Goal: Transaction & Acquisition: Subscribe to service/newsletter

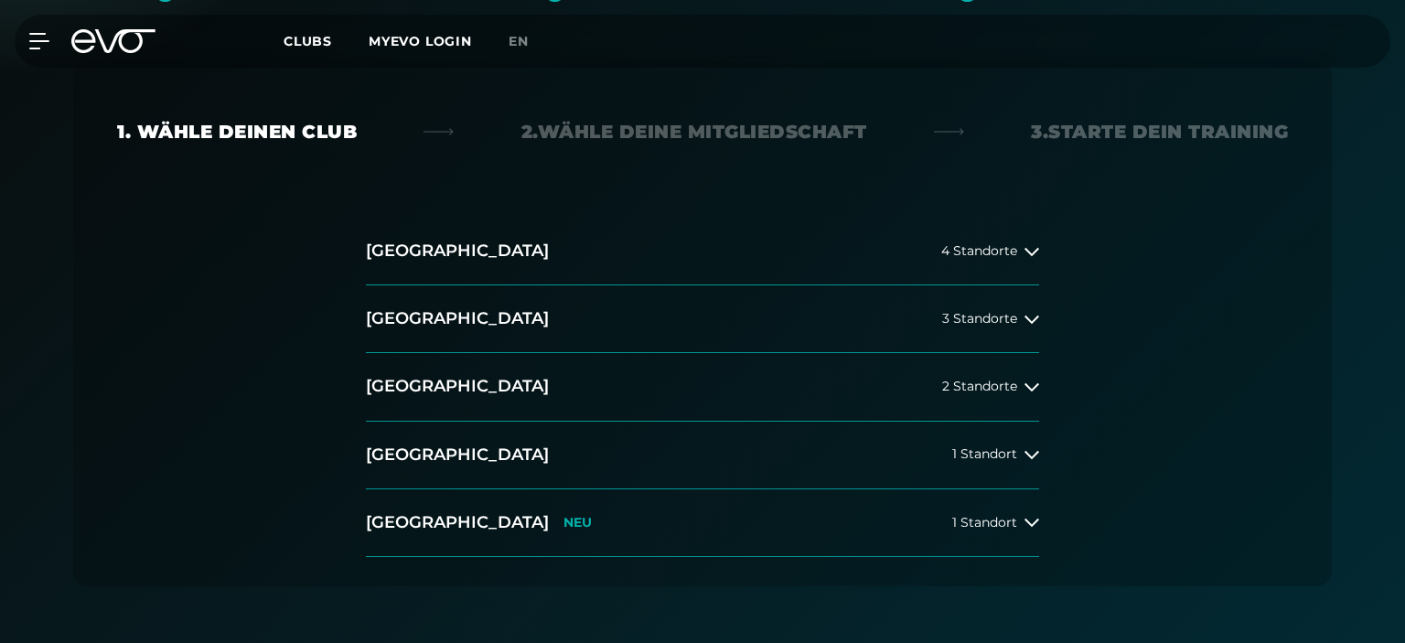
scroll to position [483, 0]
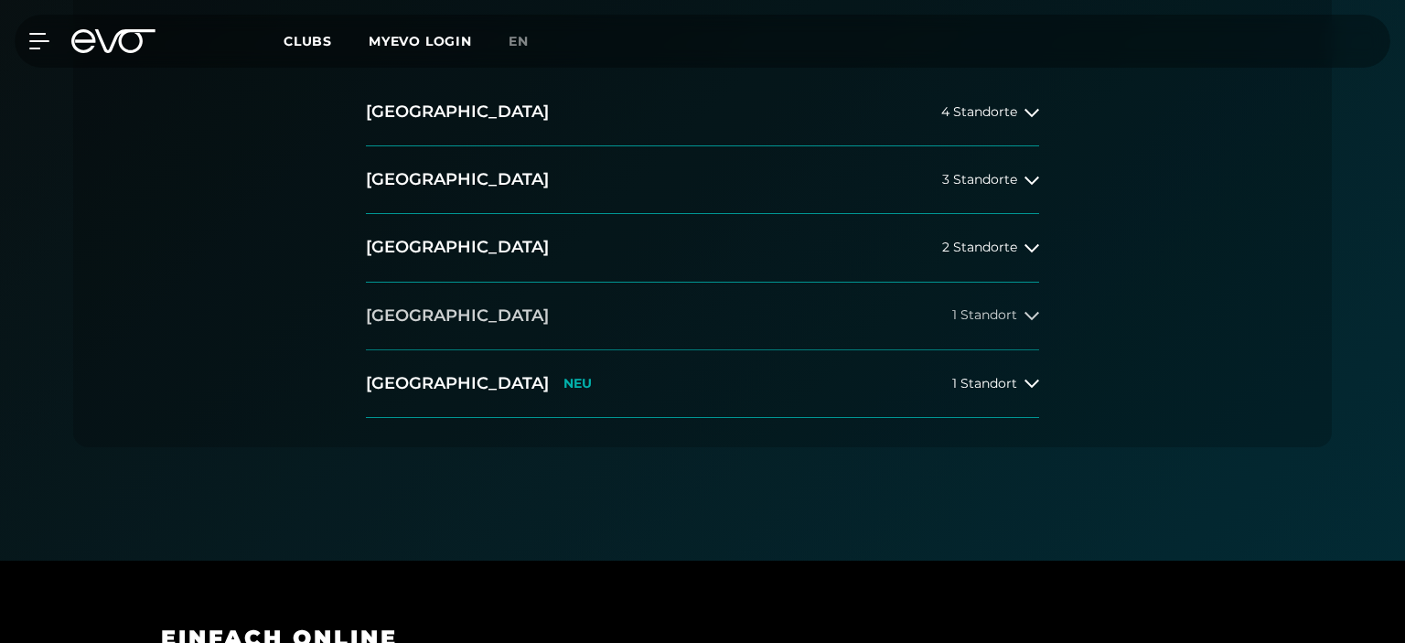
click at [735, 338] on button "[GEOGRAPHIC_DATA] 1 Standort" at bounding box center [702, 317] width 673 height 68
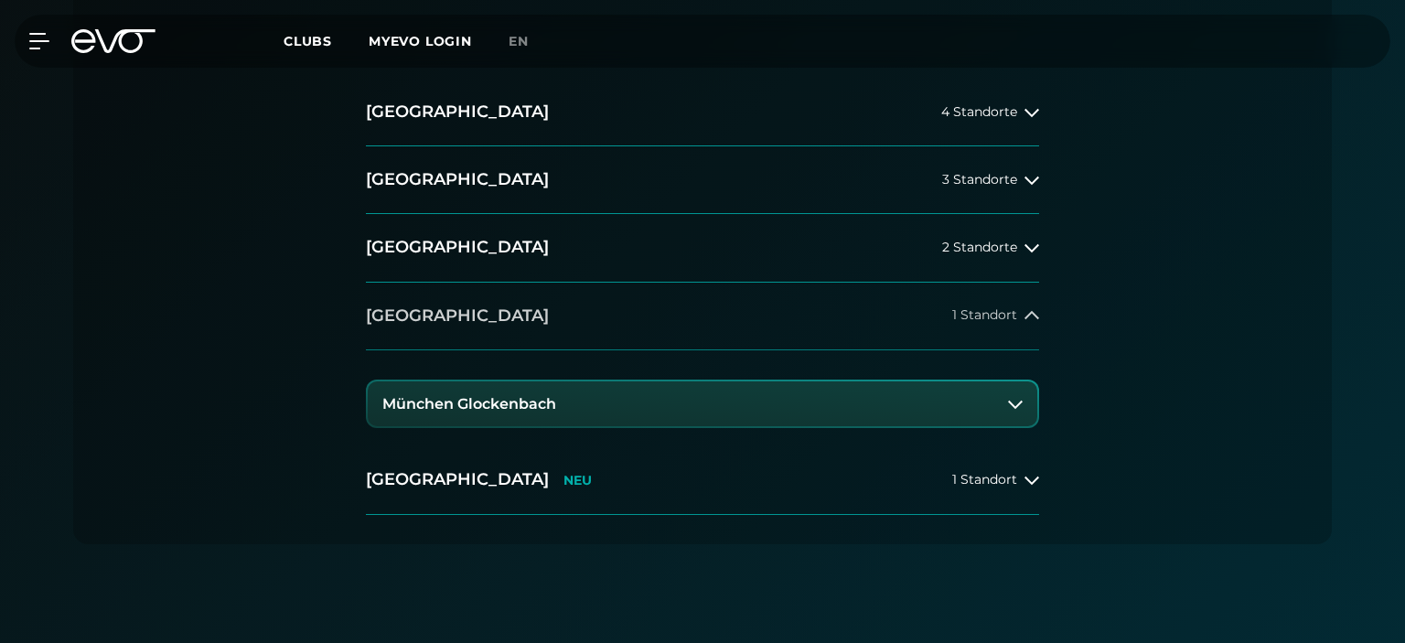
click at [735, 338] on button "[GEOGRAPHIC_DATA] 1 Standort" at bounding box center [702, 317] width 673 height 68
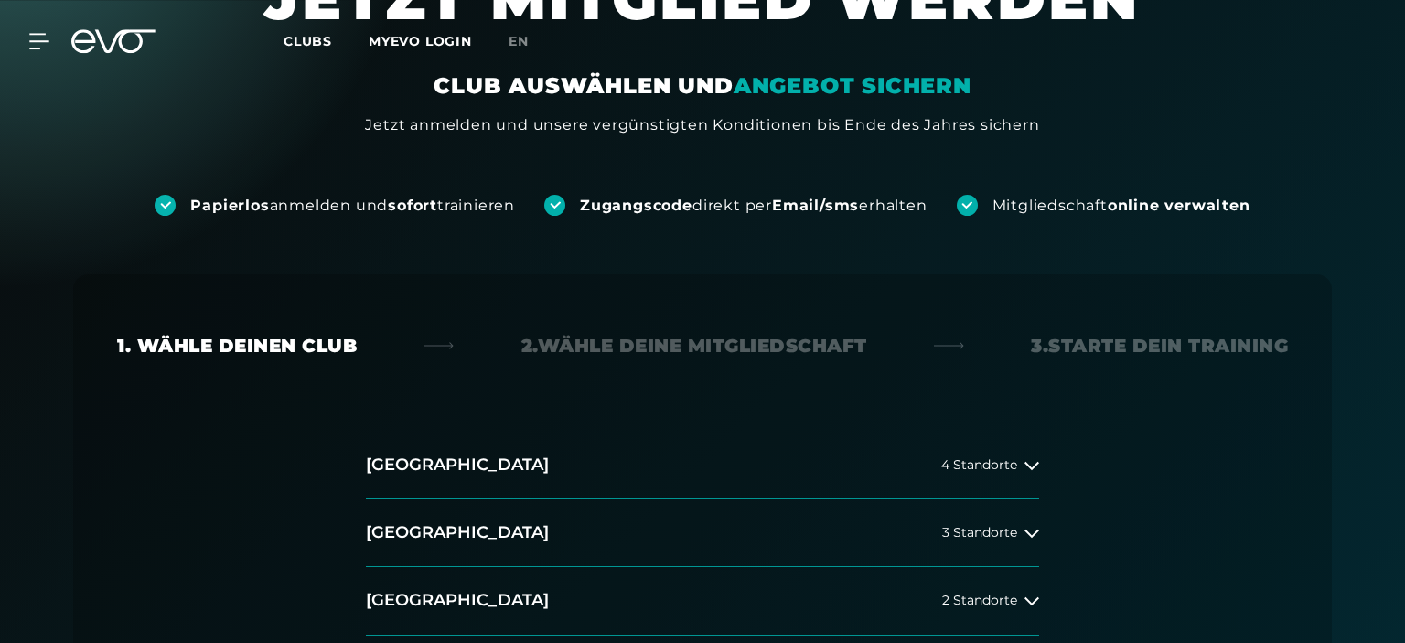
scroll to position [0, 0]
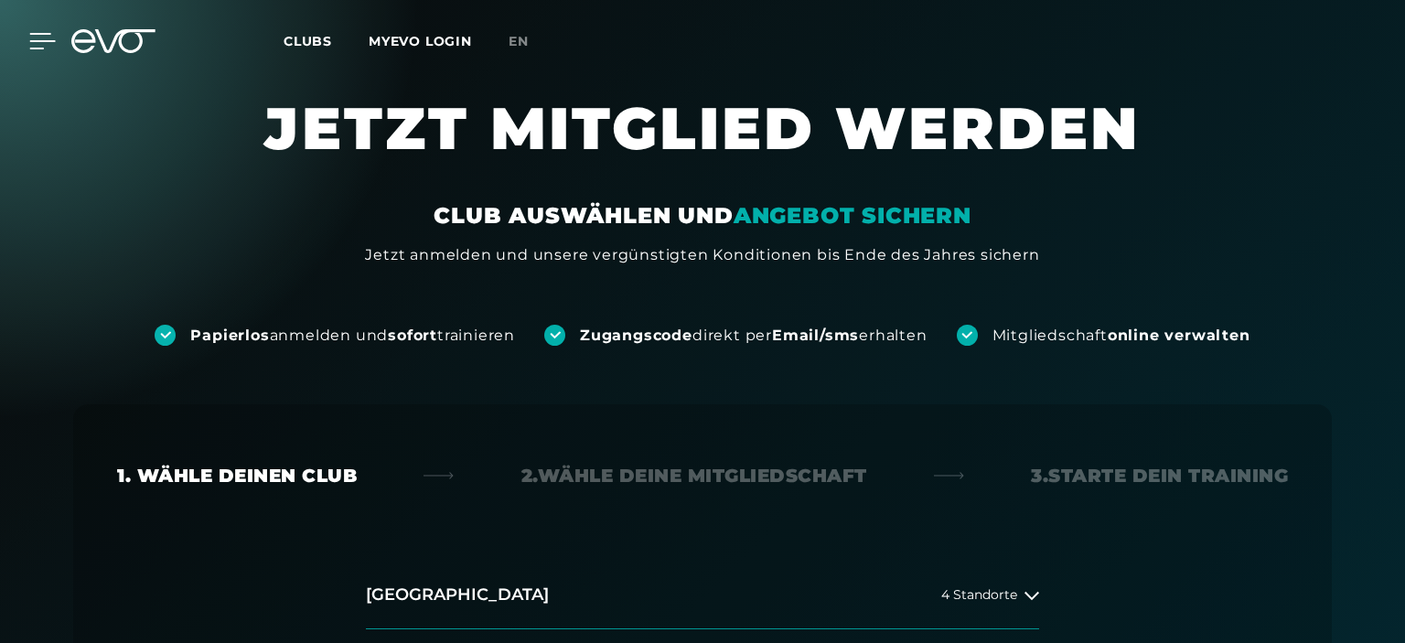
click at [46, 43] on icon at bounding box center [42, 41] width 27 height 16
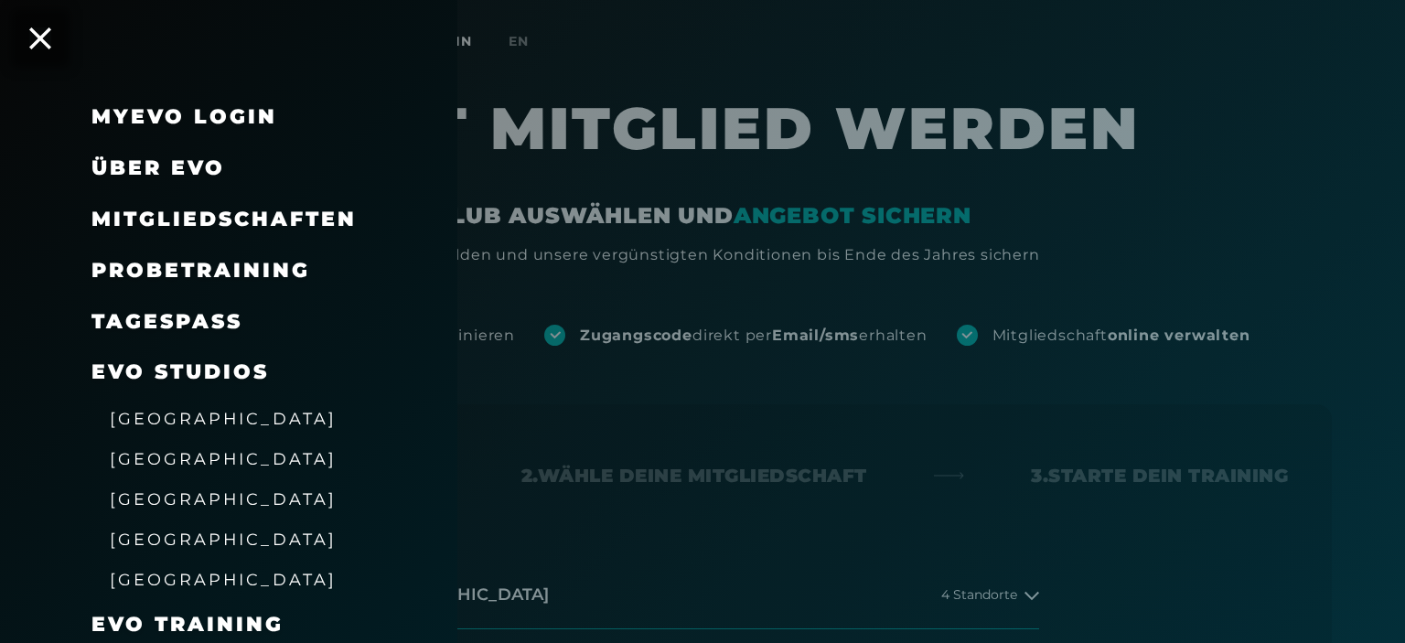
click at [181, 543] on span "[GEOGRAPHIC_DATA]" at bounding box center [223, 538] width 227 height 19
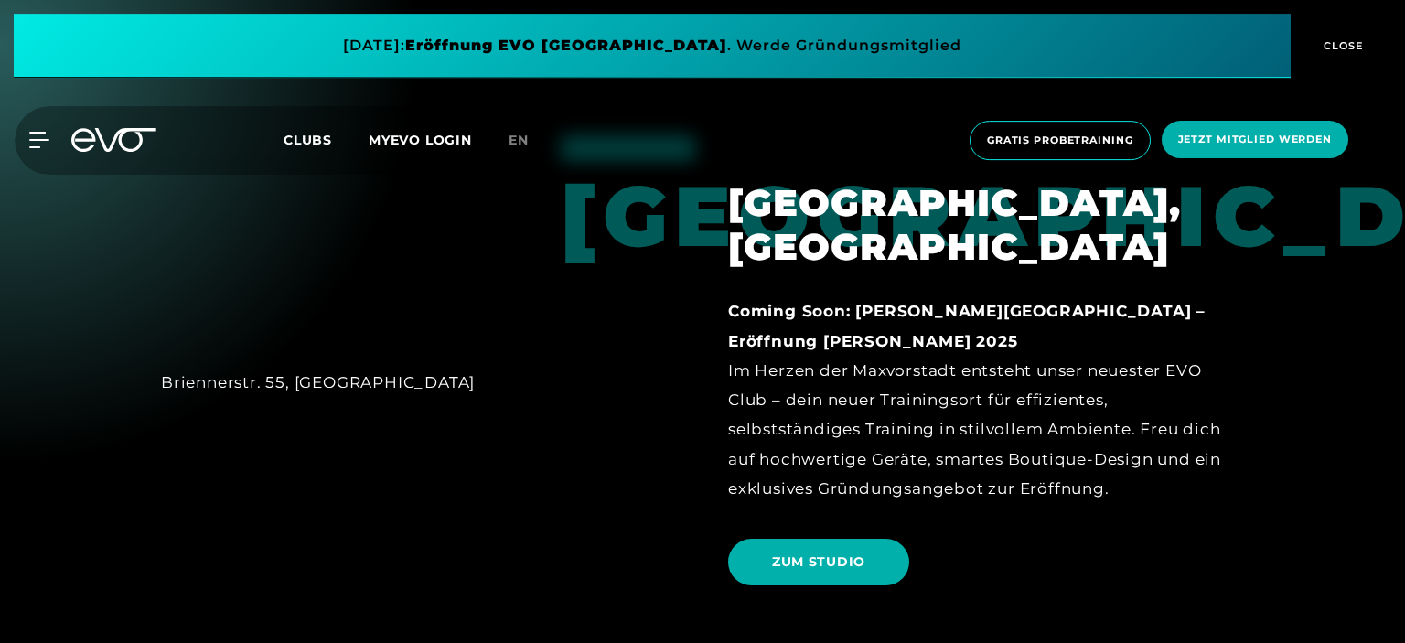
scroll to position [2414, 0]
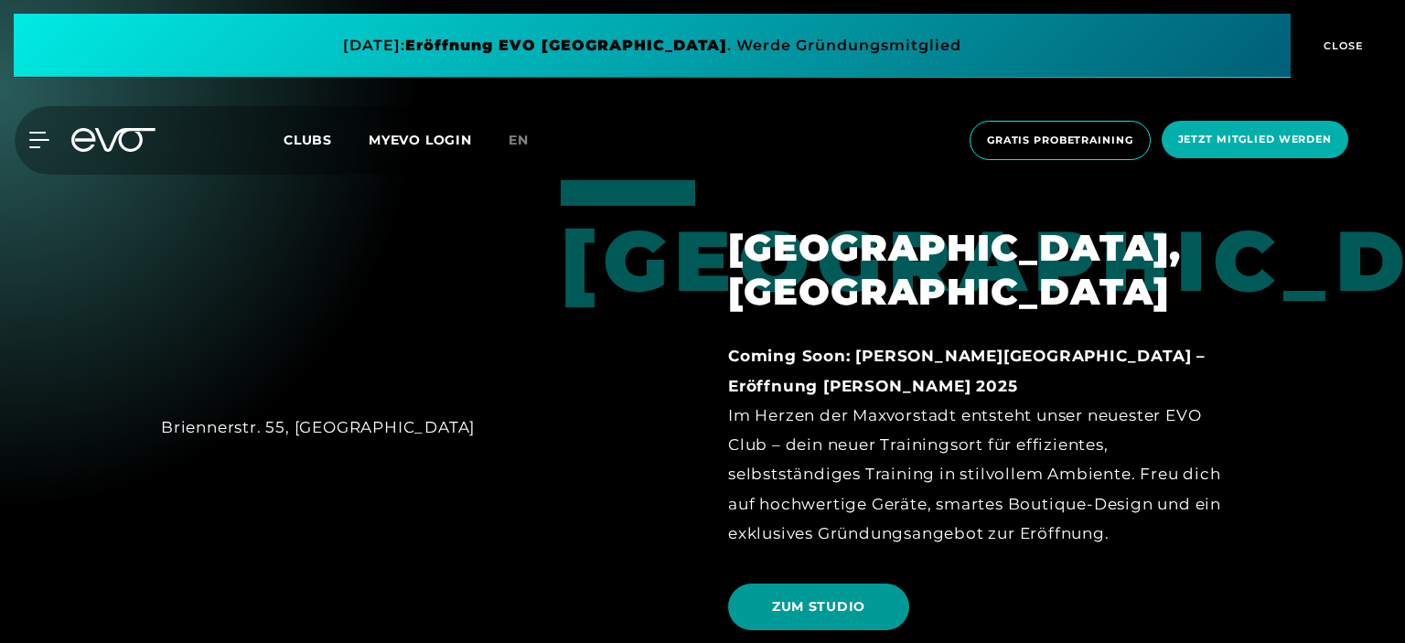
click at [804, 583] on span "ZUM STUDIO" at bounding box center [818, 606] width 181 height 47
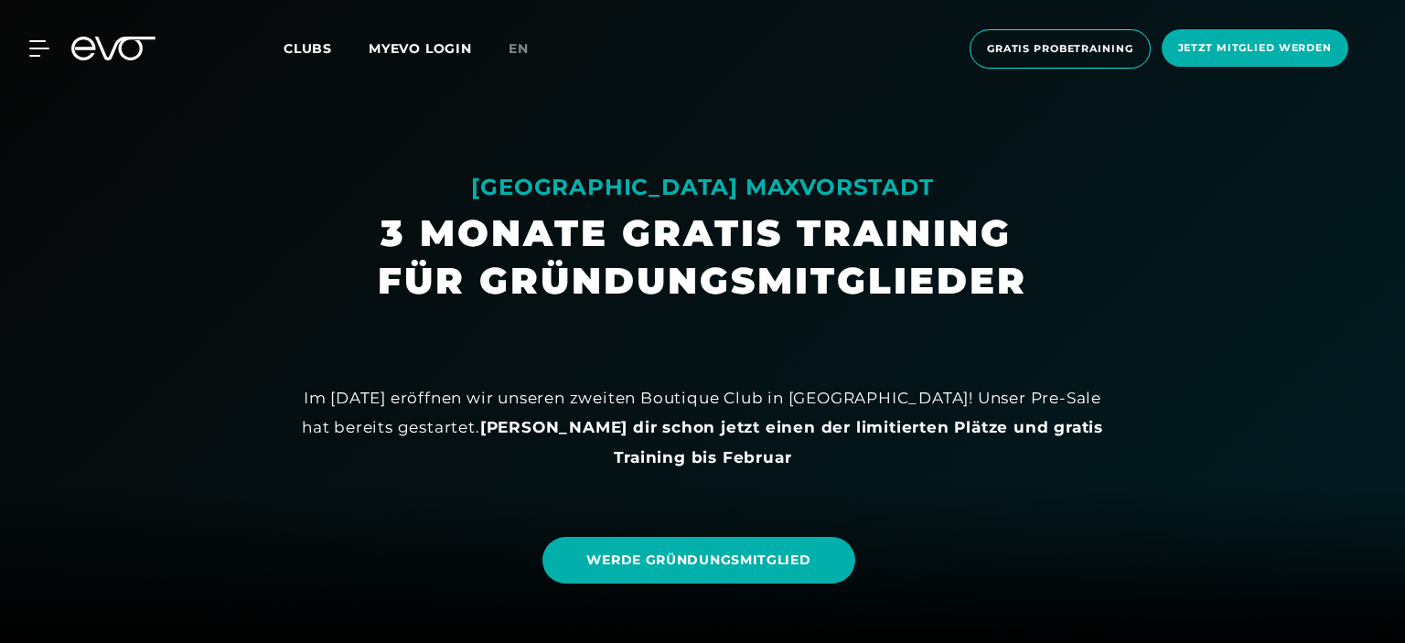
click at [986, 481] on div at bounding box center [702, 321] width 1405 height 643
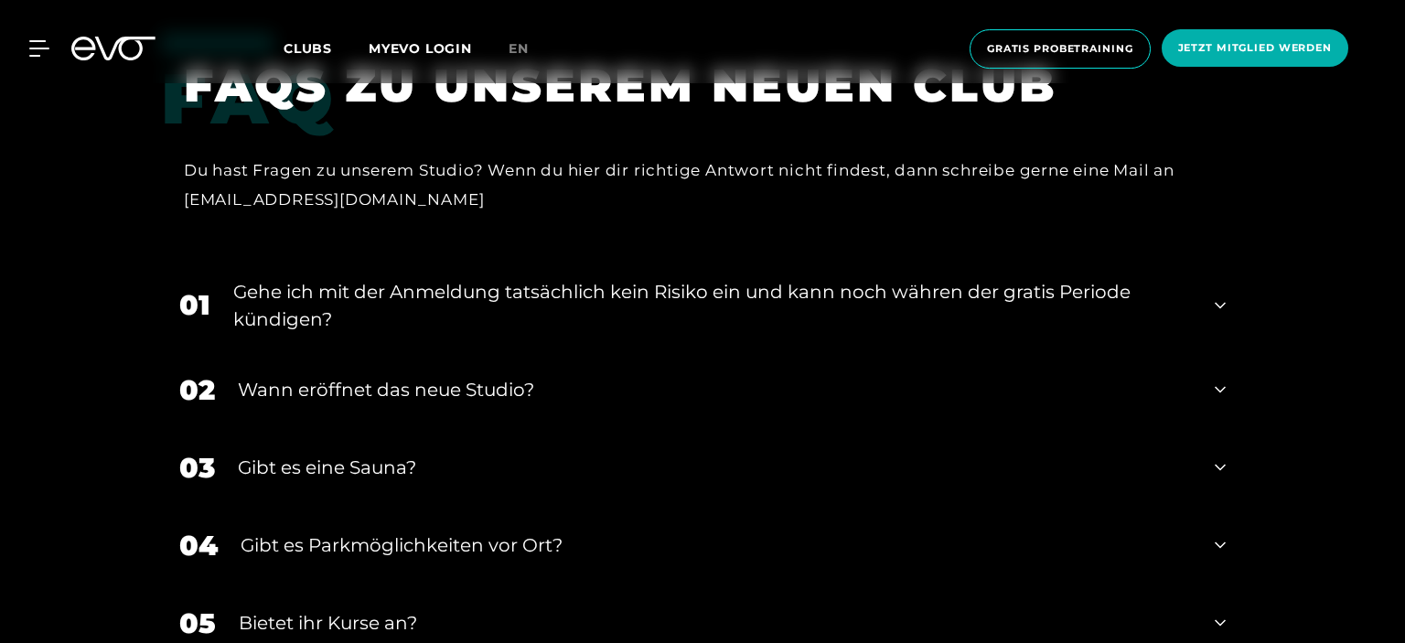
scroll to position [3573, 0]
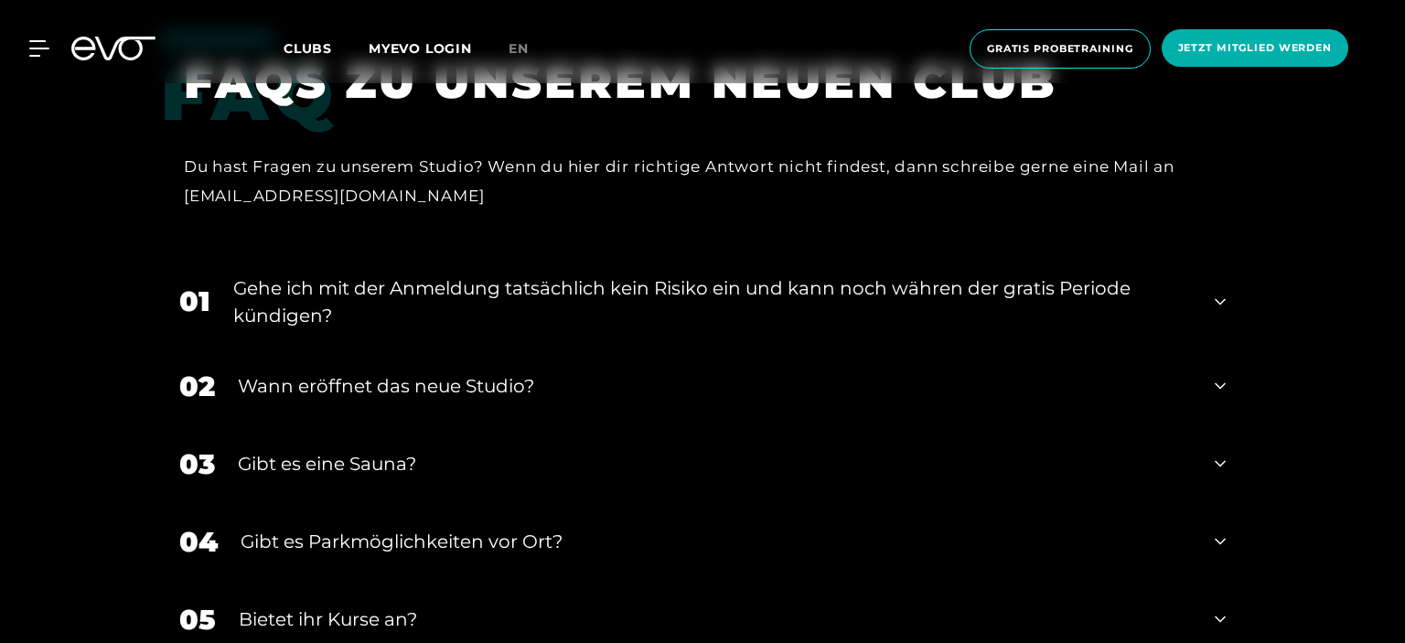
click at [721, 372] on div "Wann eröffnet das neue Studio?" at bounding box center [715, 385] width 954 height 27
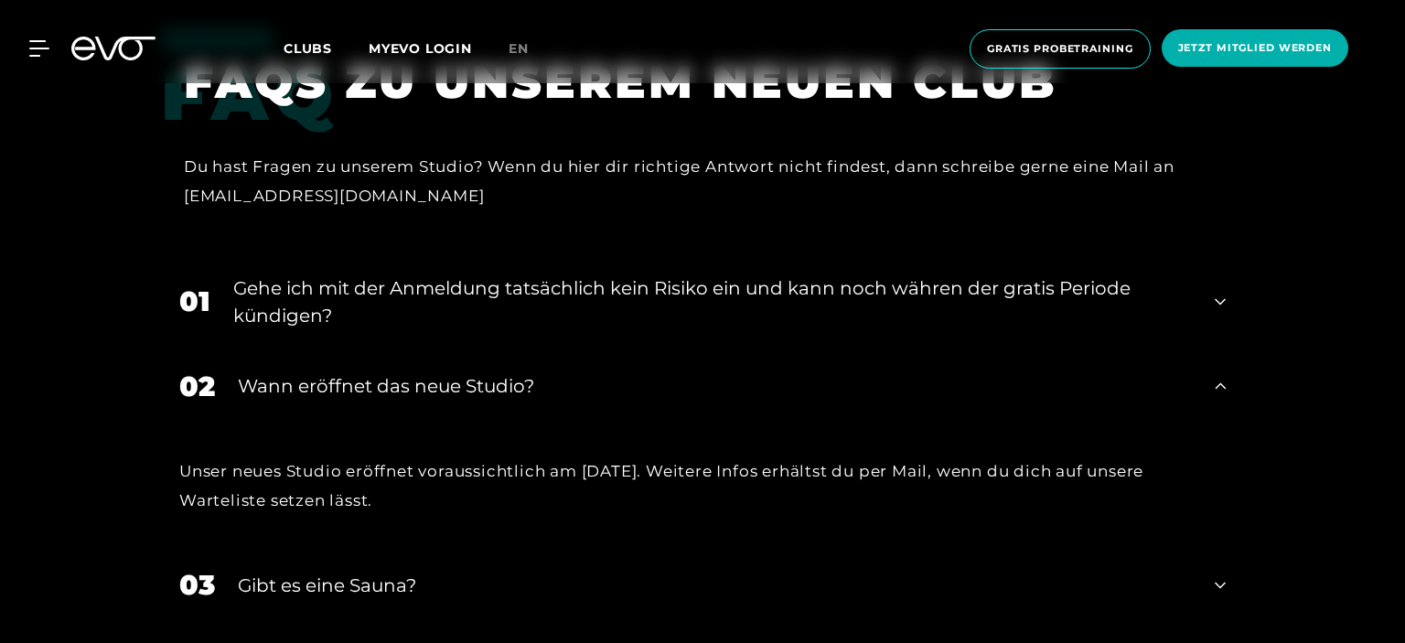
click at [721, 372] on div "Wann eröffnet das neue Studio?" at bounding box center [715, 385] width 954 height 27
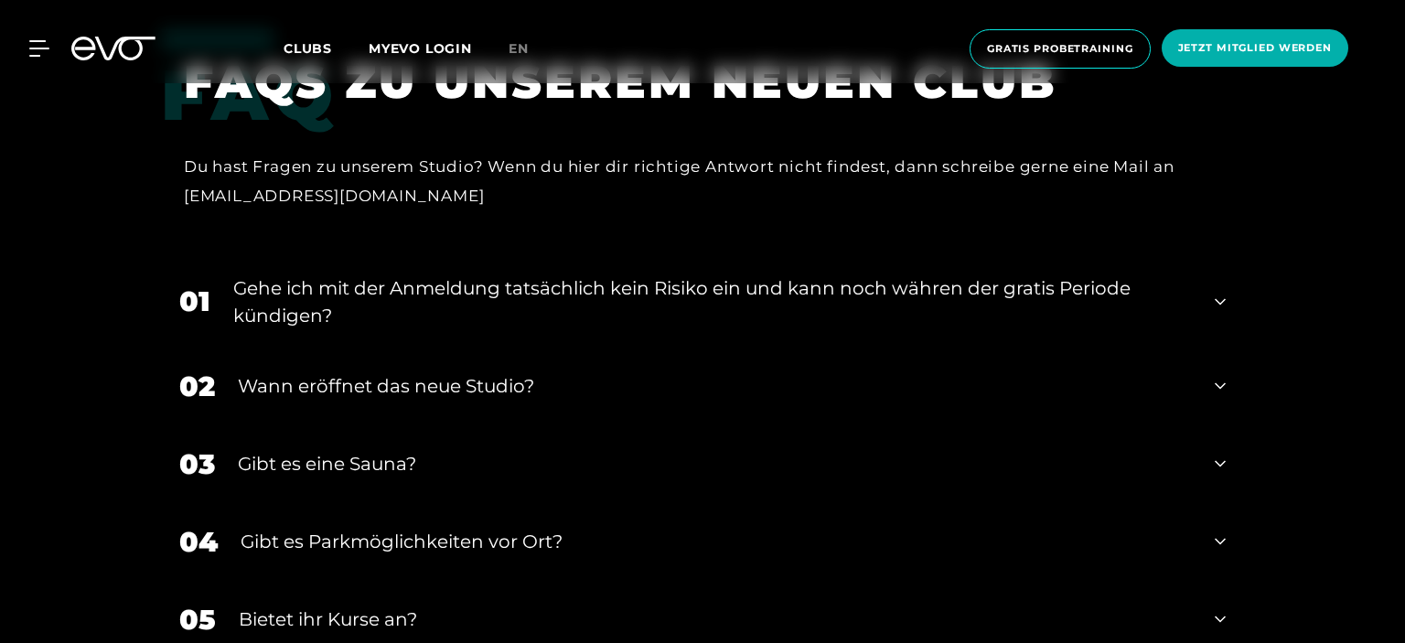
click at [734, 274] on div "Gehe ich mit der Anmeldung tatsächlich kein Risiko ein und kann noch währen der…" at bounding box center [712, 301] width 958 height 55
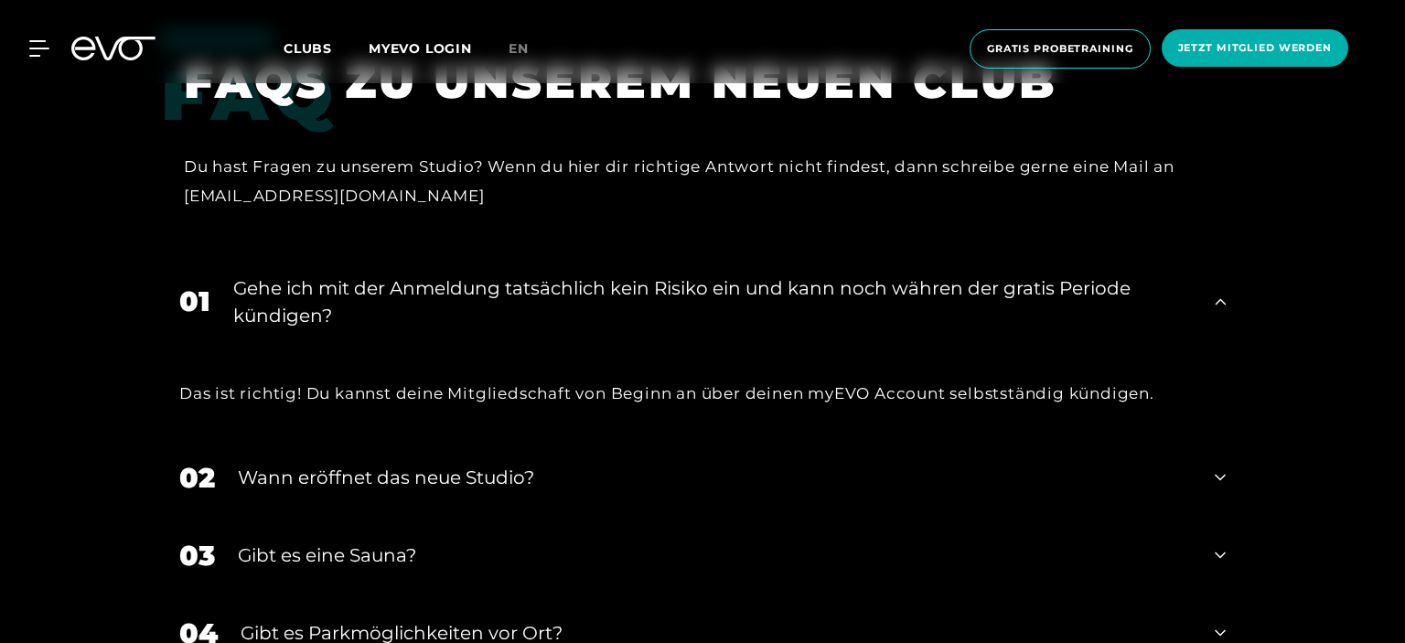
click at [739, 274] on div "Gehe ich mit der Anmeldung tatsächlich kein Risiko ein und kann noch währen der…" at bounding box center [712, 301] width 958 height 55
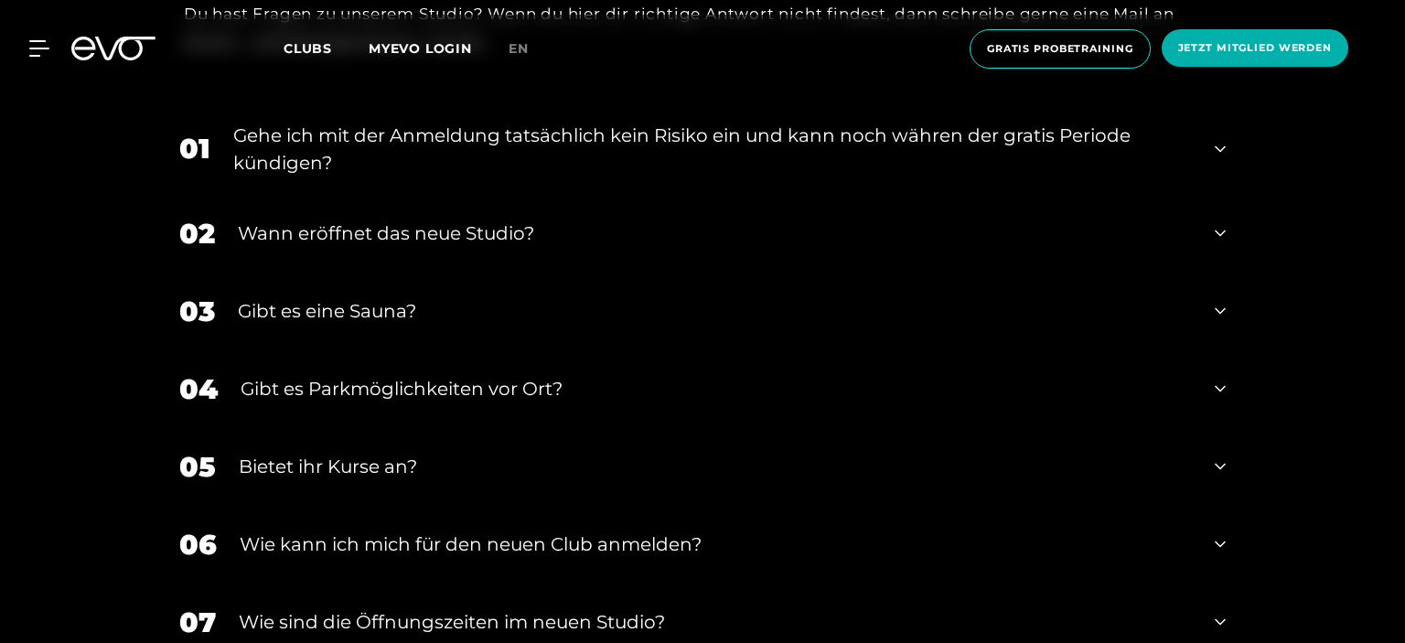
scroll to position [3766, 0]
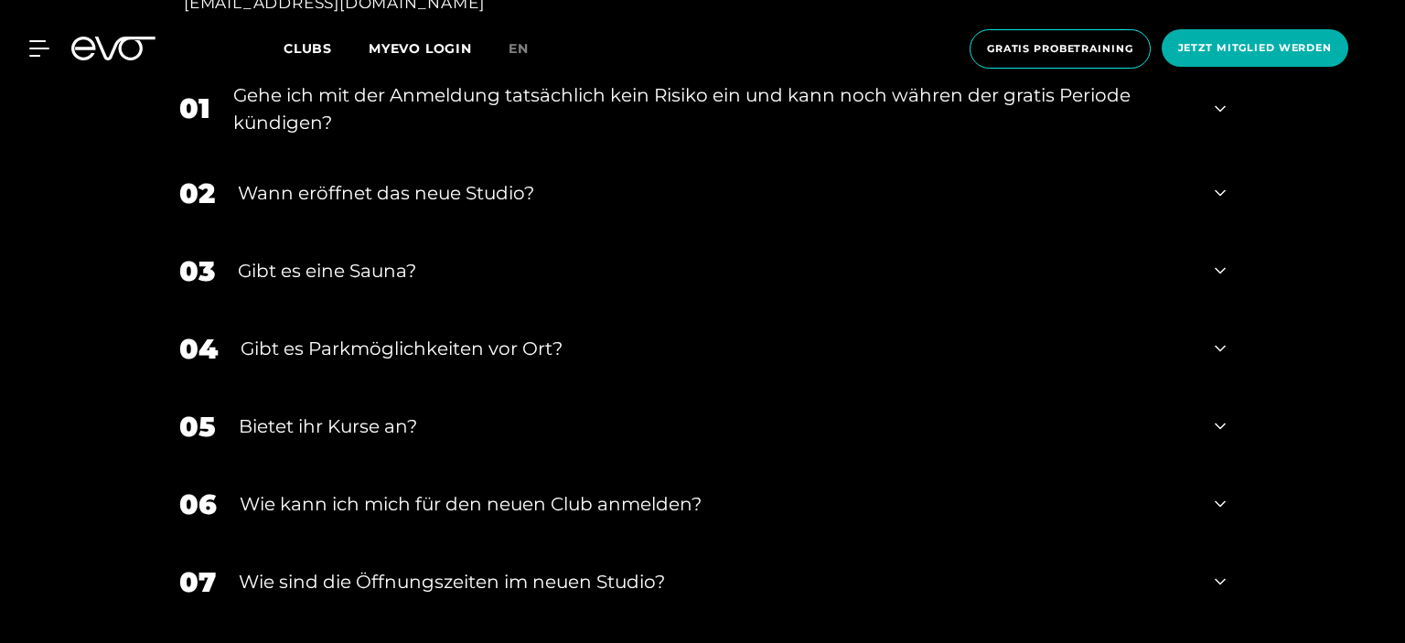
click at [726, 412] on div "Bietet ihr Kurse an?" at bounding box center [715, 425] width 953 height 27
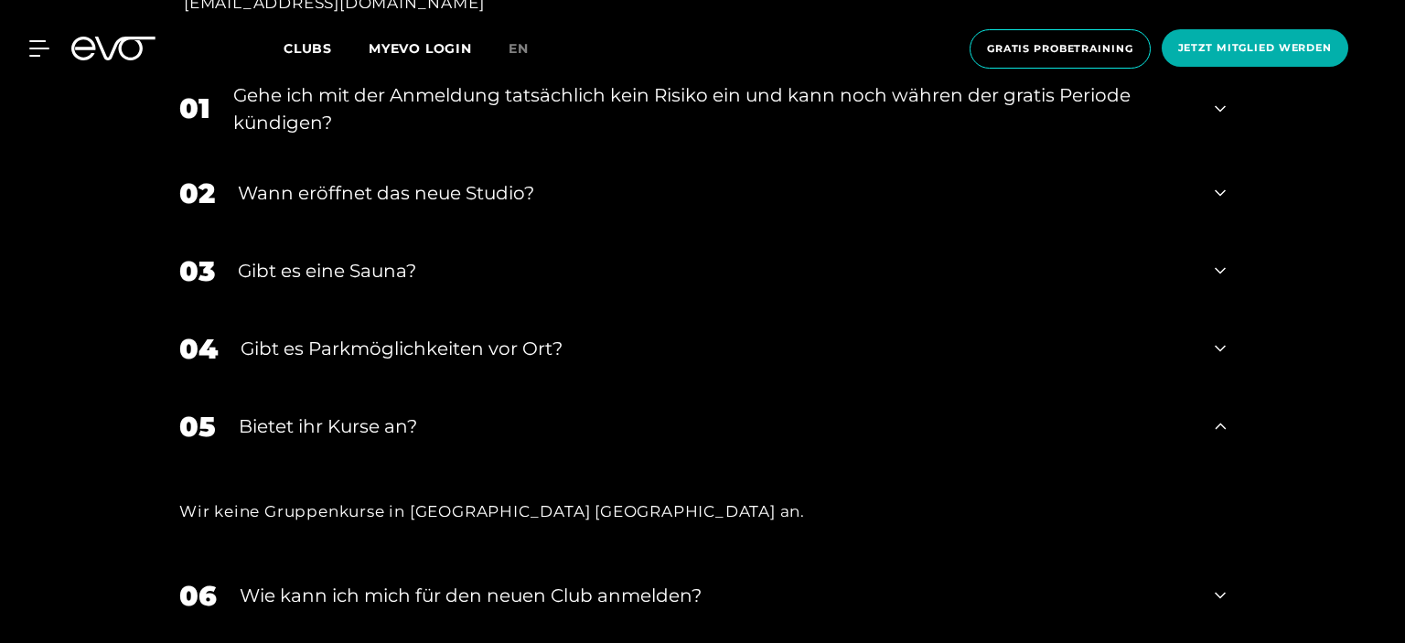
click at [723, 412] on div "Bietet ihr Kurse an?" at bounding box center [715, 425] width 953 height 27
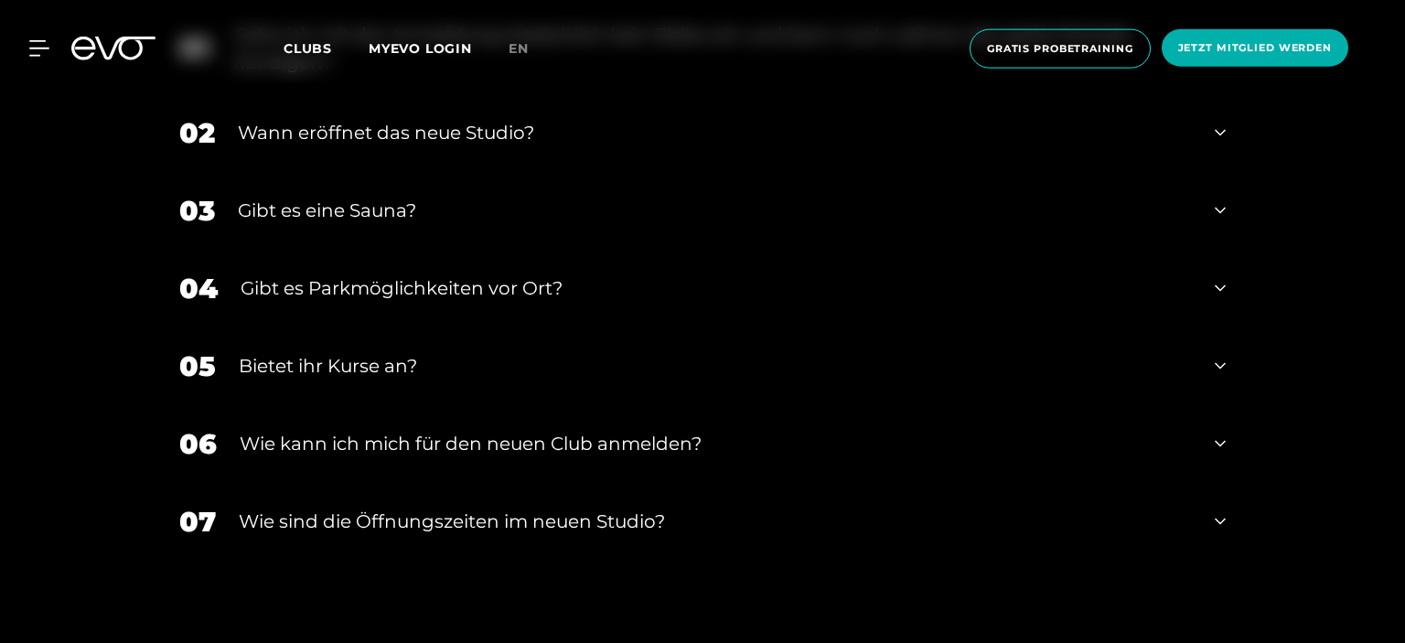
scroll to position [3862, 0]
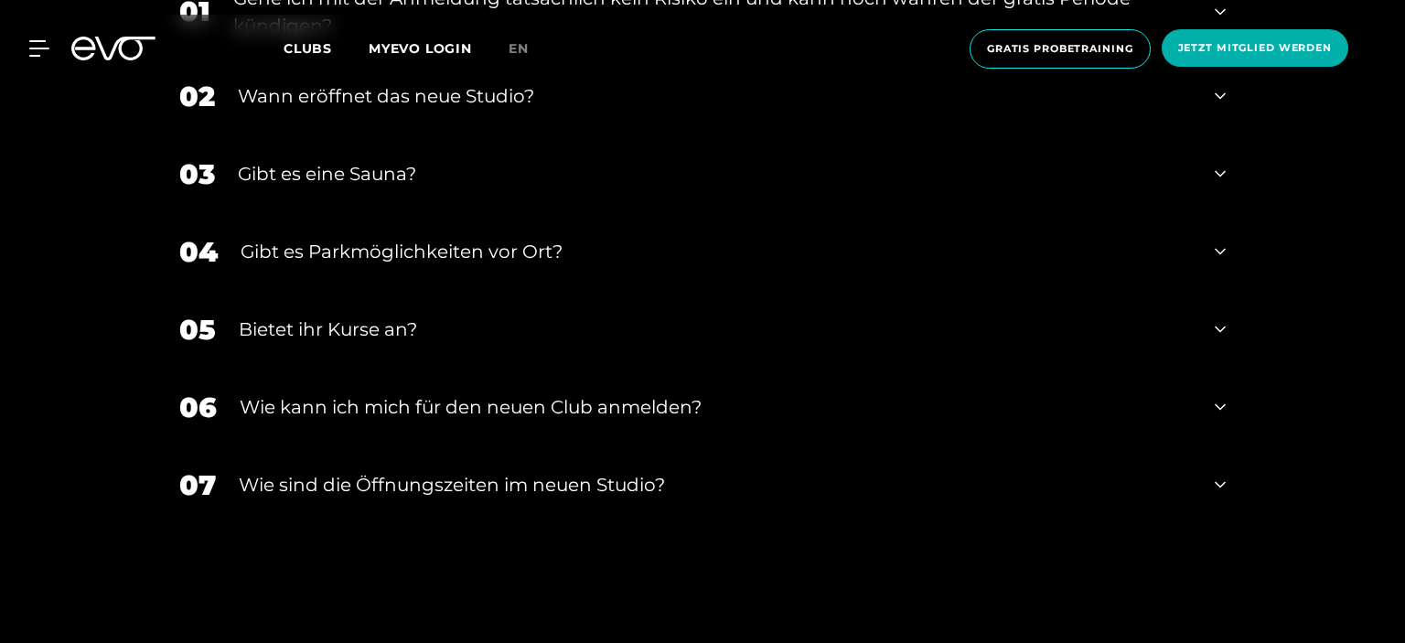
click at [749, 393] on div "Wie kann ich mich für den neuen Club anmelden?" at bounding box center [716, 406] width 952 height 27
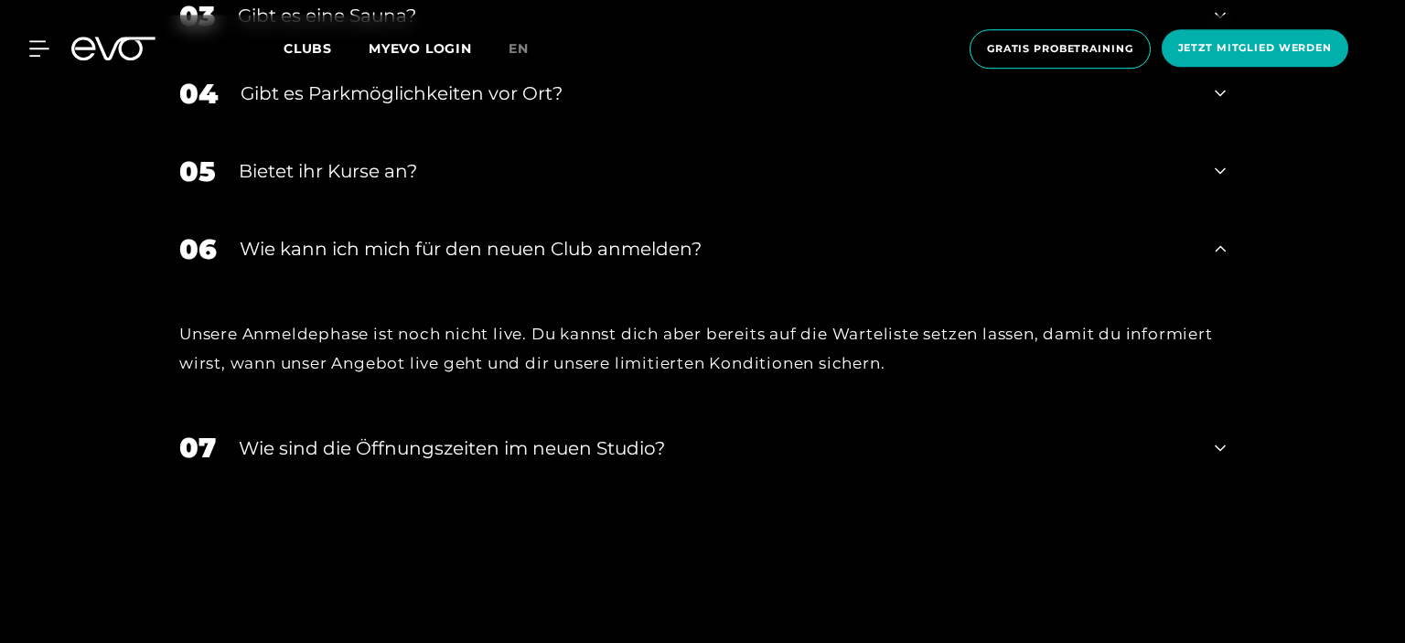
scroll to position [4055, 0]
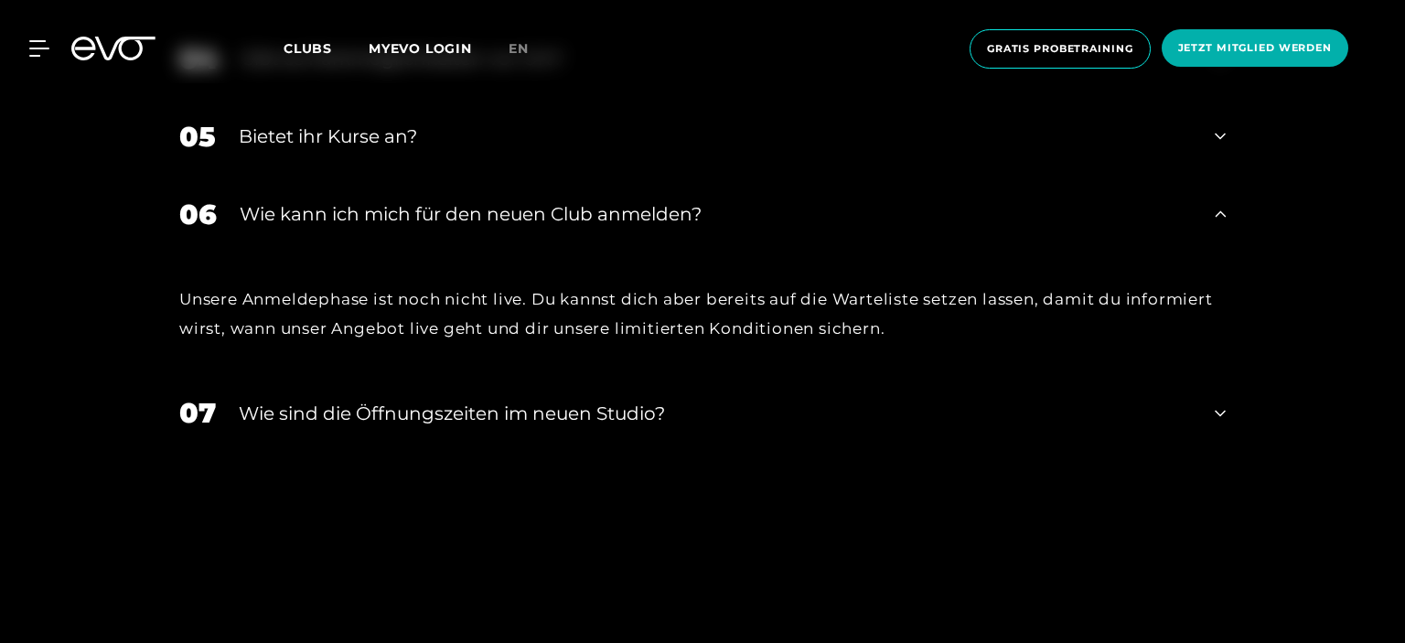
click at [781, 400] on div "​Wie sind die Öffnungszeiten im neuen Studio?" at bounding box center [715, 413] width 953 height 27
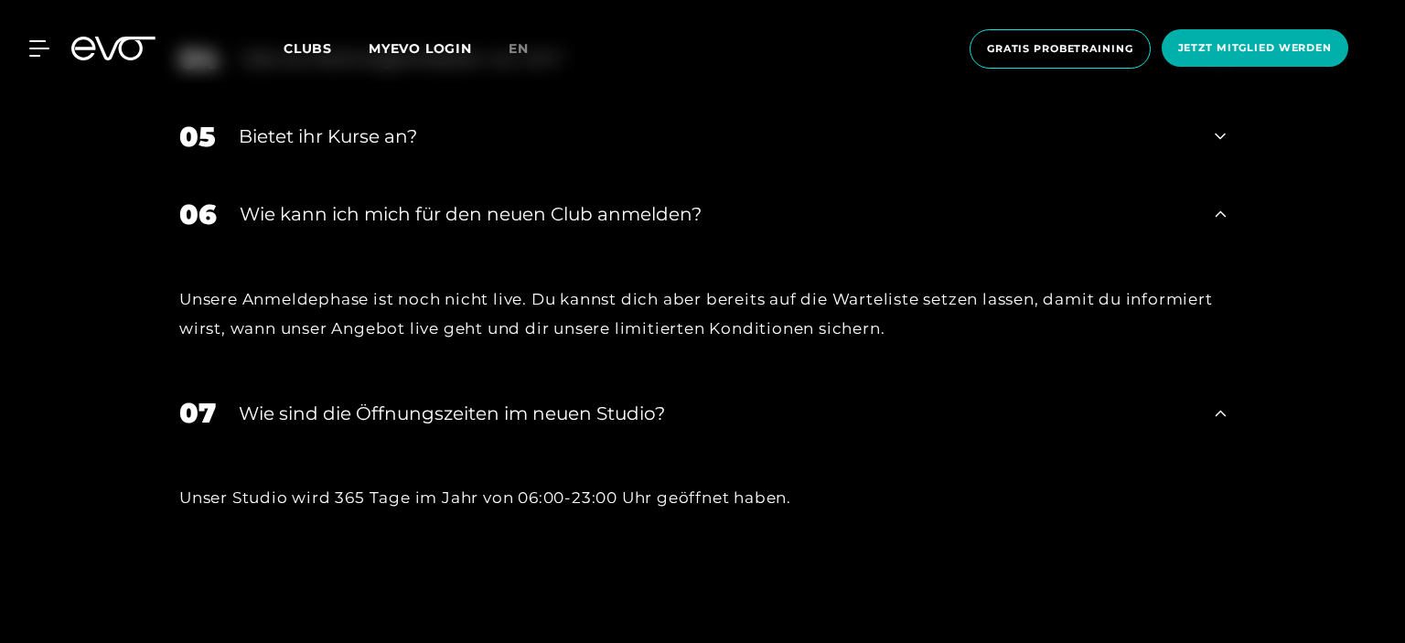
click at [720, 400] on div "​Wie sind die Öffnungszeiten im neuen Studio?" at bounding box center [715, 413] width 953 height 27
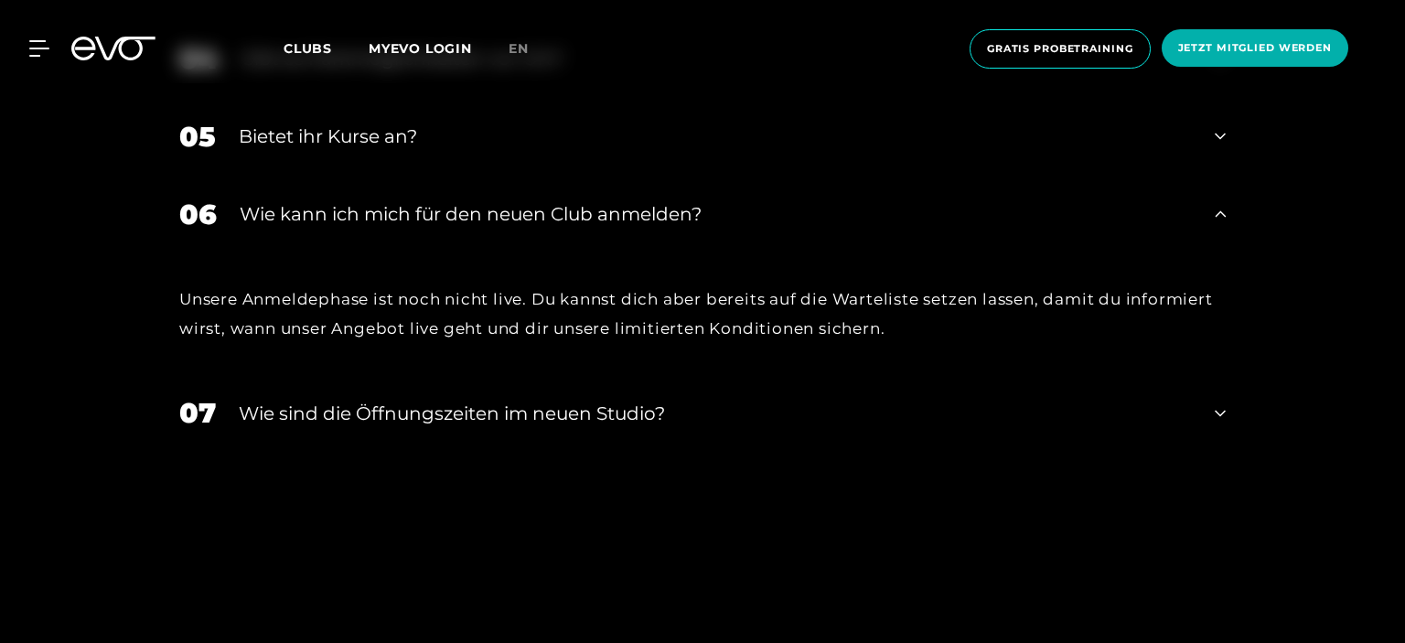
scroll to position [3958, 0]
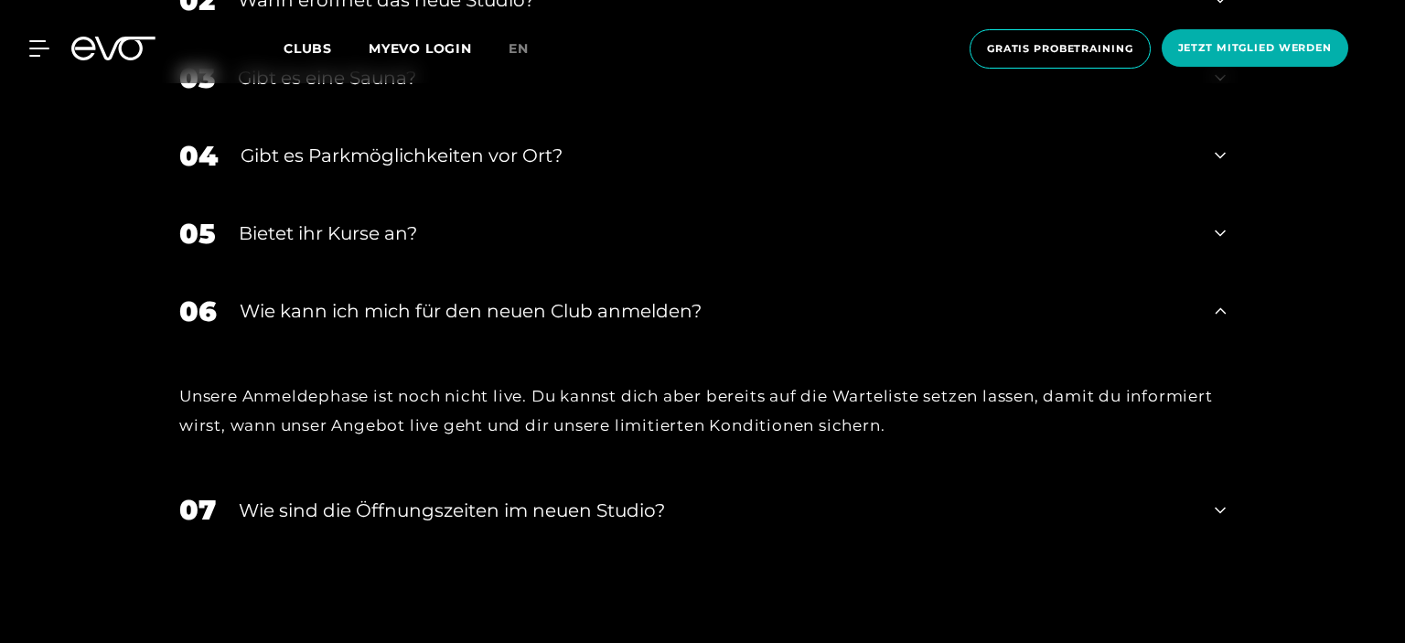
click at [873, 381] on div "Unsere Anmeldephase ist noch nicht live. Du kannst dich aber bereits auf die Wa…" at bounding box center [702, 410] width 1046 height 59
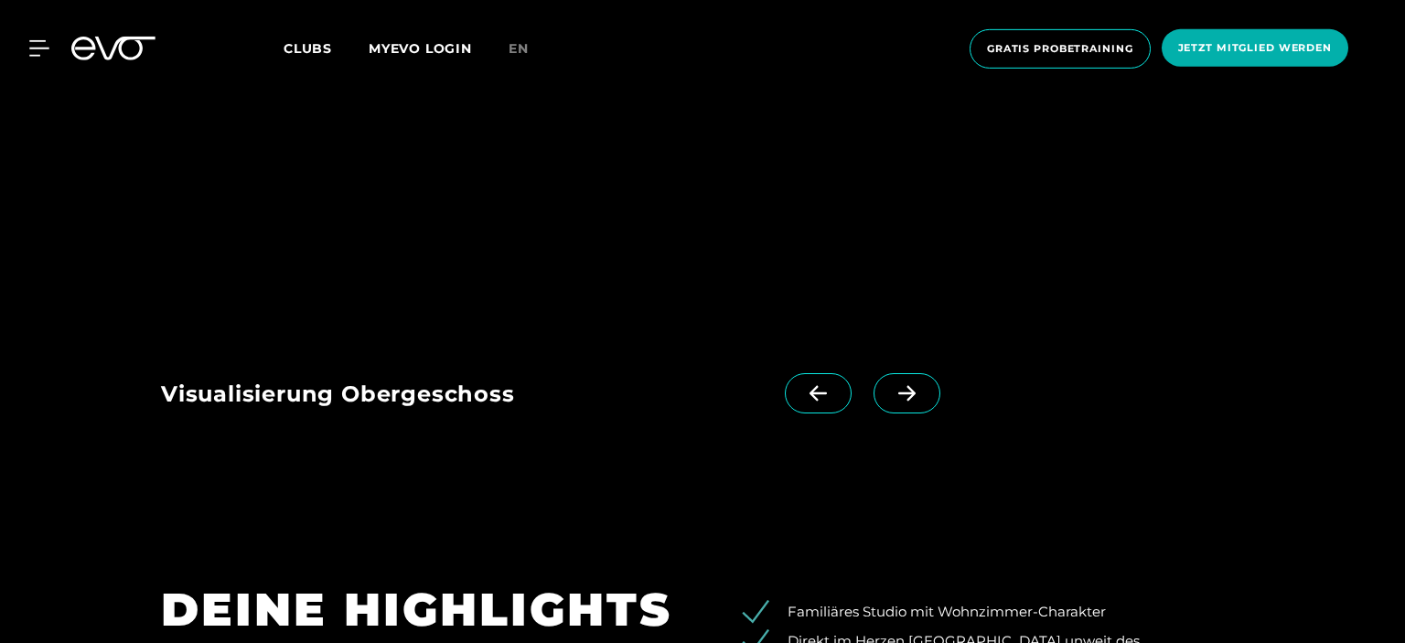
scroll to position [2703, 0]
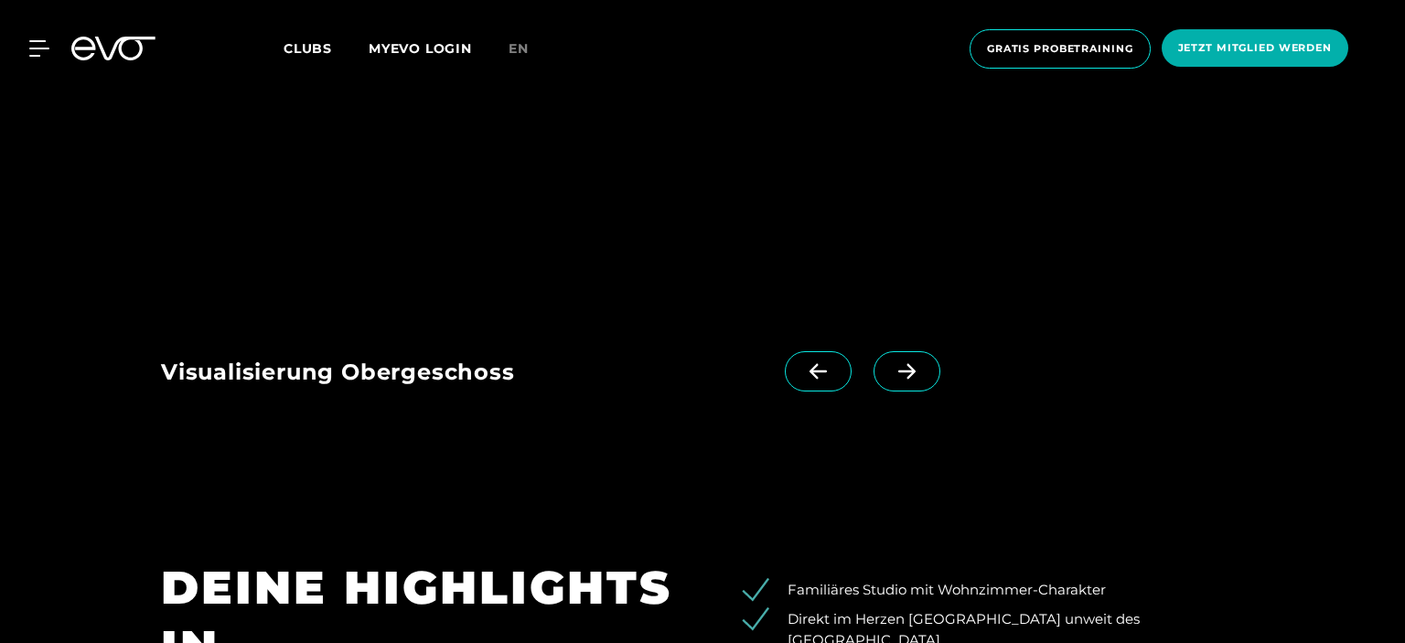
click at [505, 351] on div "Visualisierung Erdgeschoss" at bounding box center [473, 374] width 624 height 46
click at [809, 363] on icon at bounding box center [818, 371] width 32 height 16
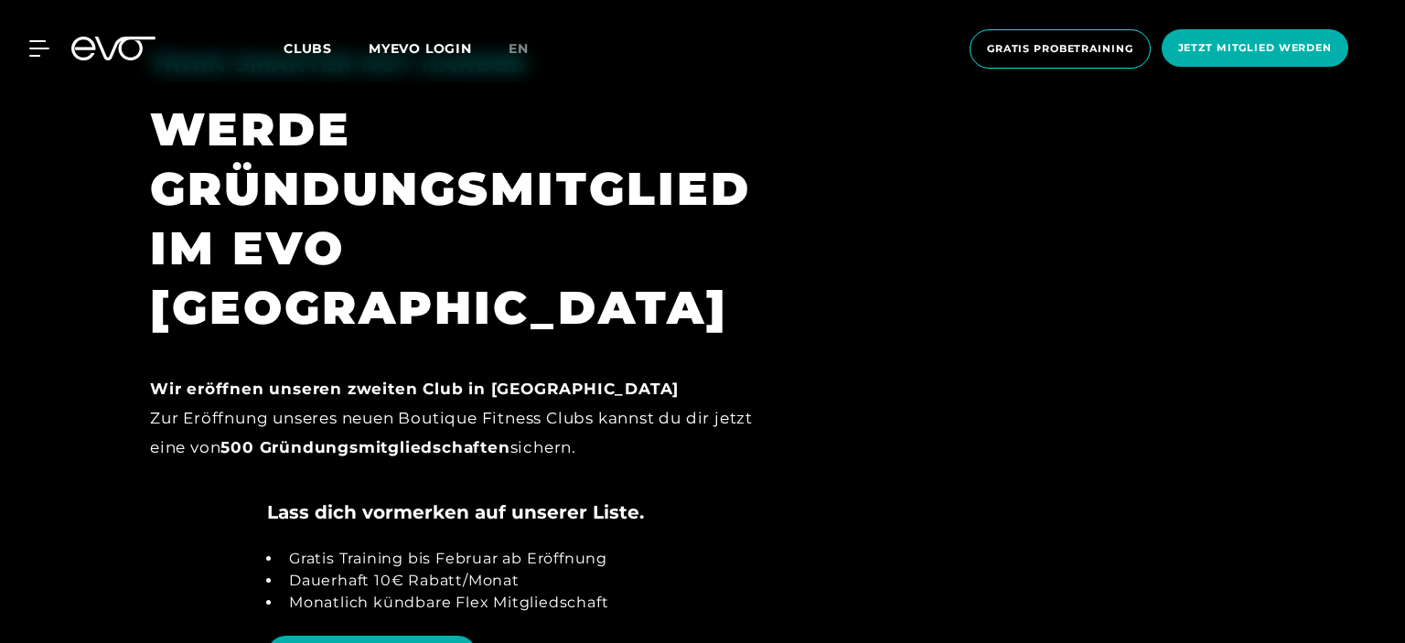
scroll to position [1737, 0]
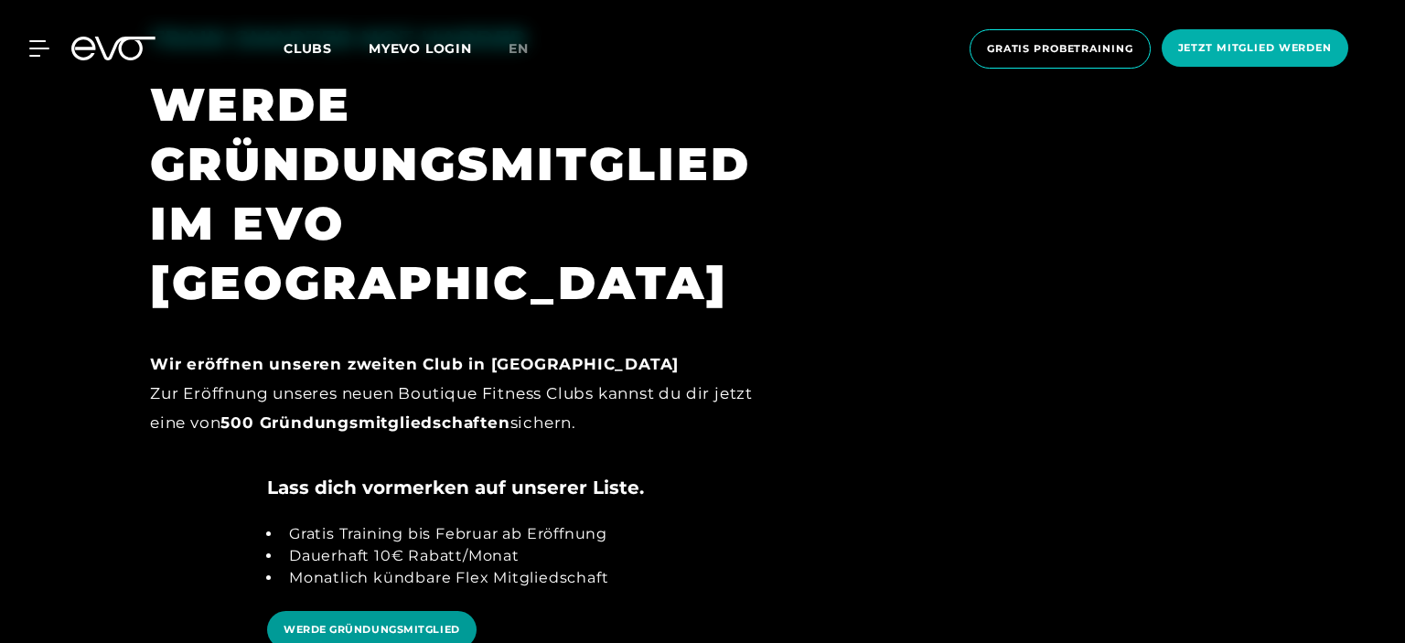
click at [435, 611] on link "WERDE GRÜNDUNGSMITGLIED" at bounding box center [371, 629] width 209 height 37
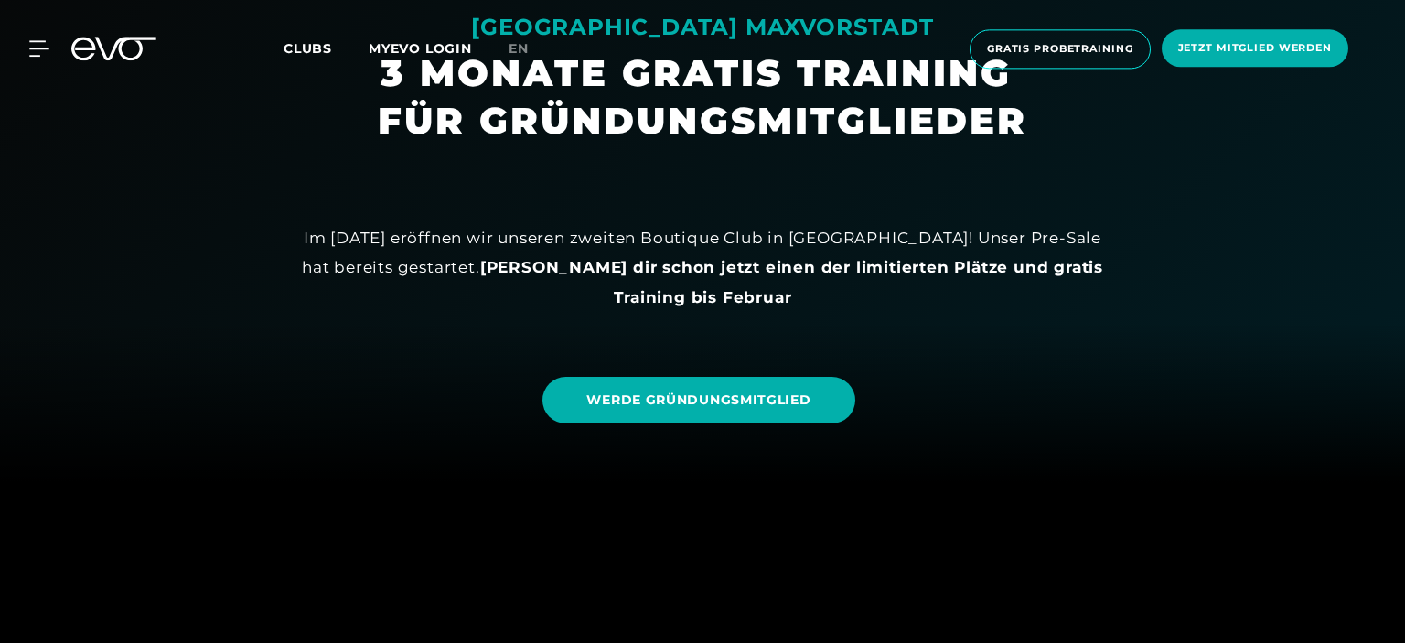
scroll to position [0, 0]
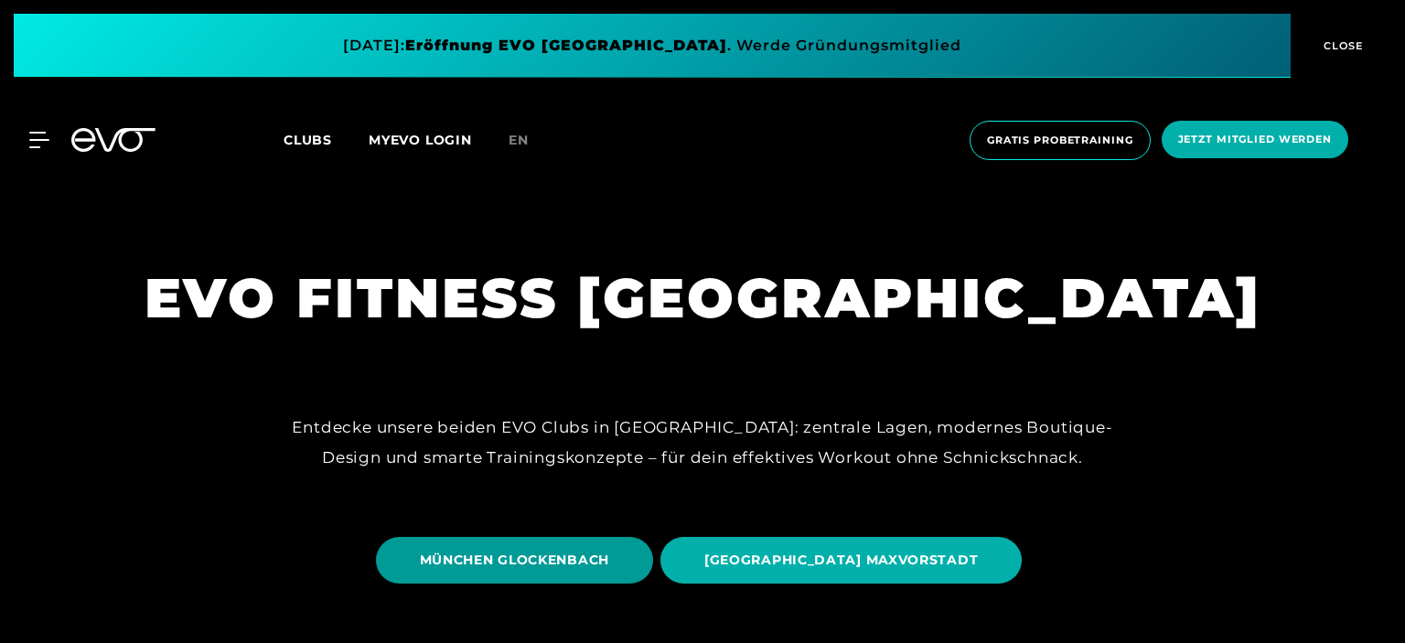
click at [571, 544] on span "MÜNCHEN GLOCKENBACH" at bounding box center [514, 560] width 277 height 47
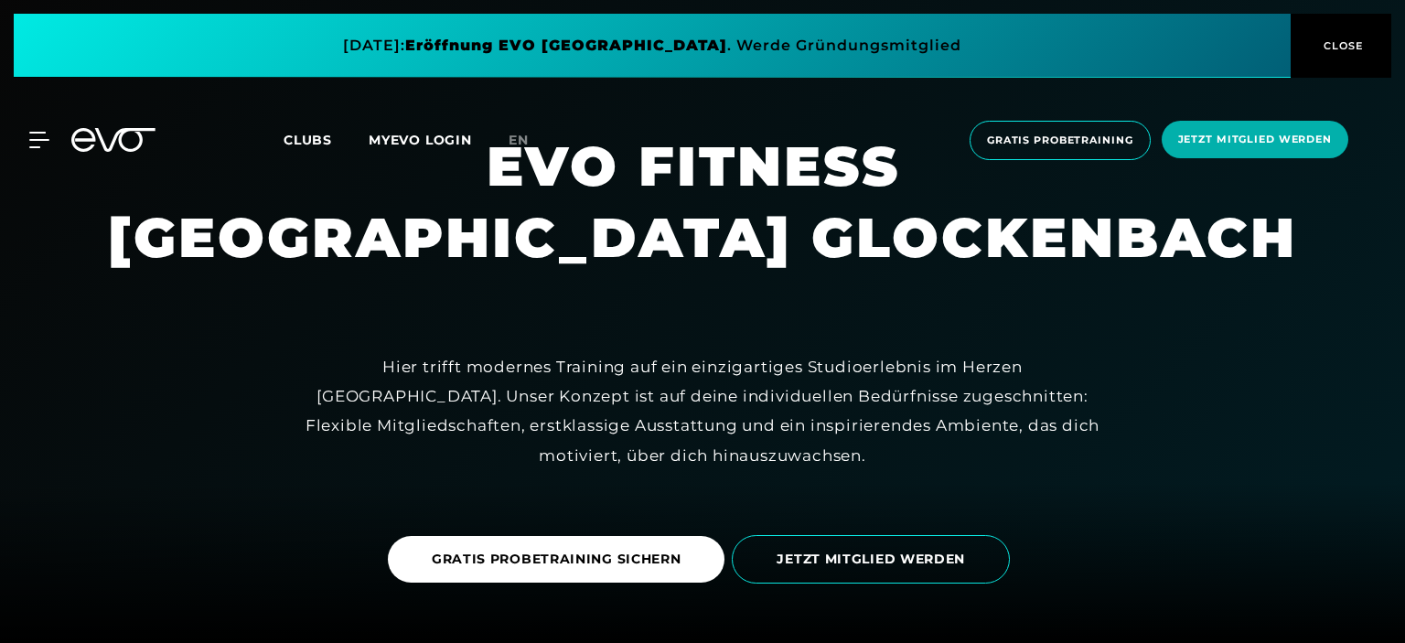
click at [319, 143] on span "Clubs" at bounding box center [307, 140] width 48 height 16
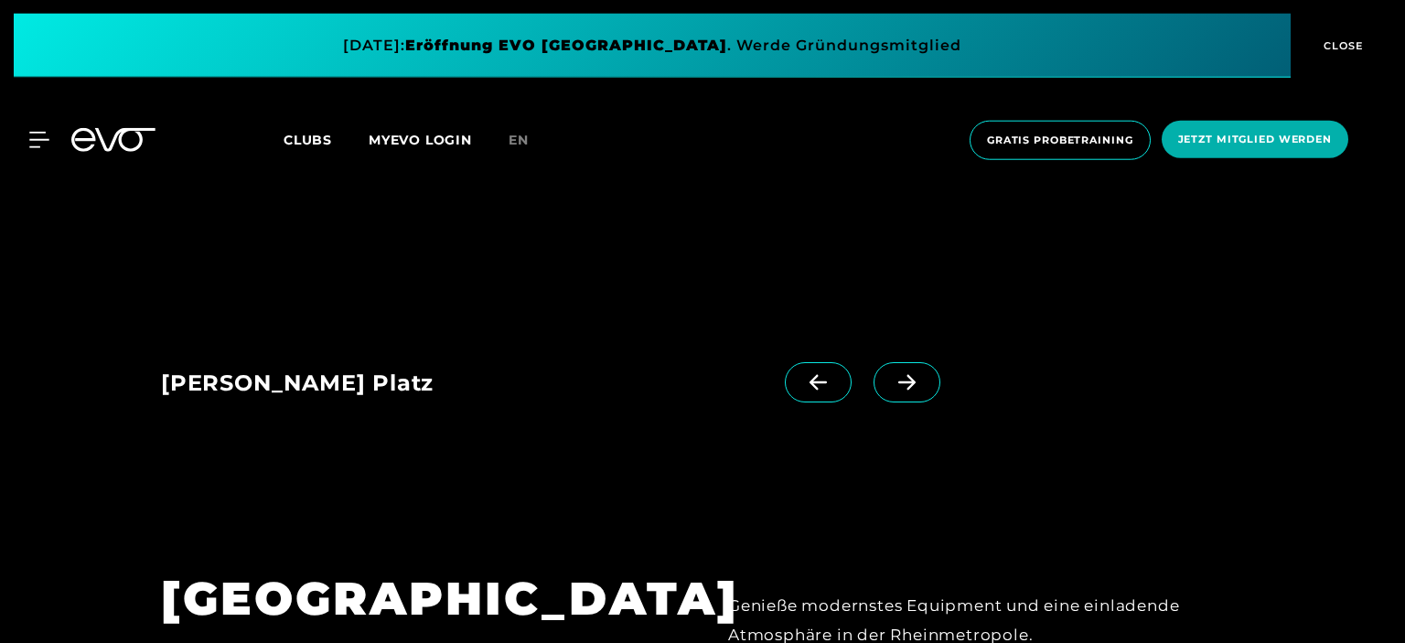
scroll to position [2510, 0]
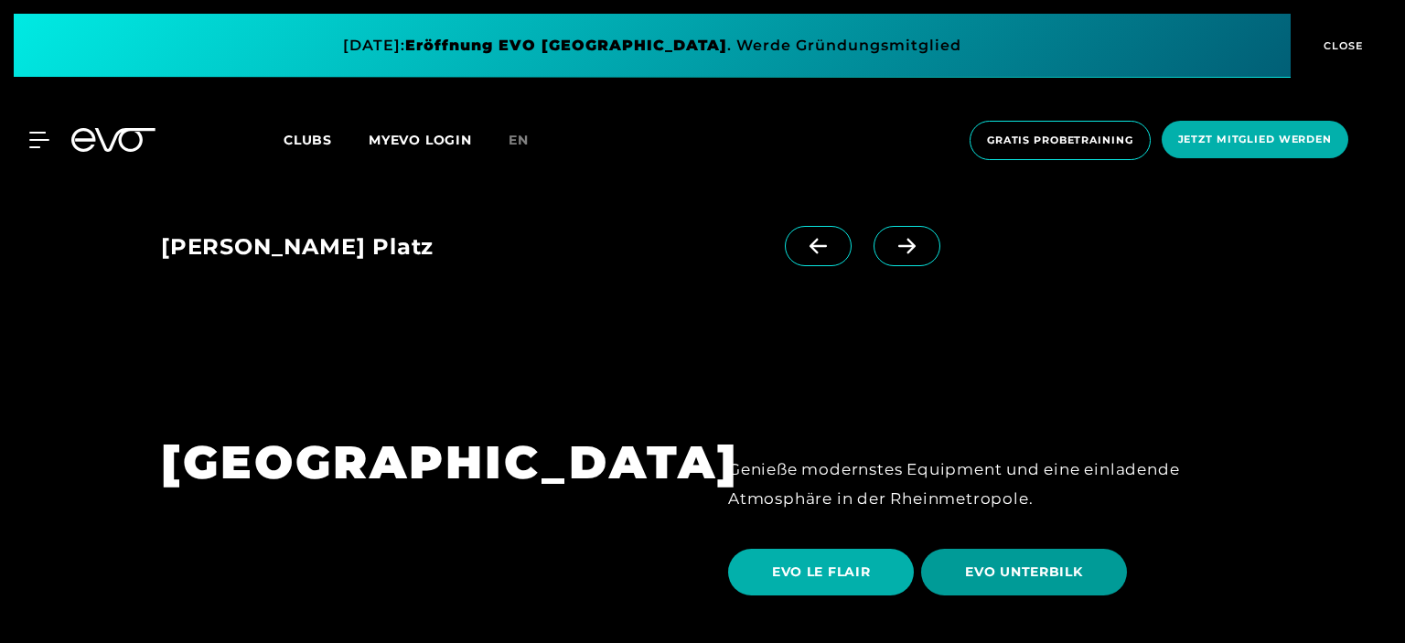
click at [1028, 562] on span "EVO UNTERBILK" at bounding box center [1023, 571] width 117 height 19
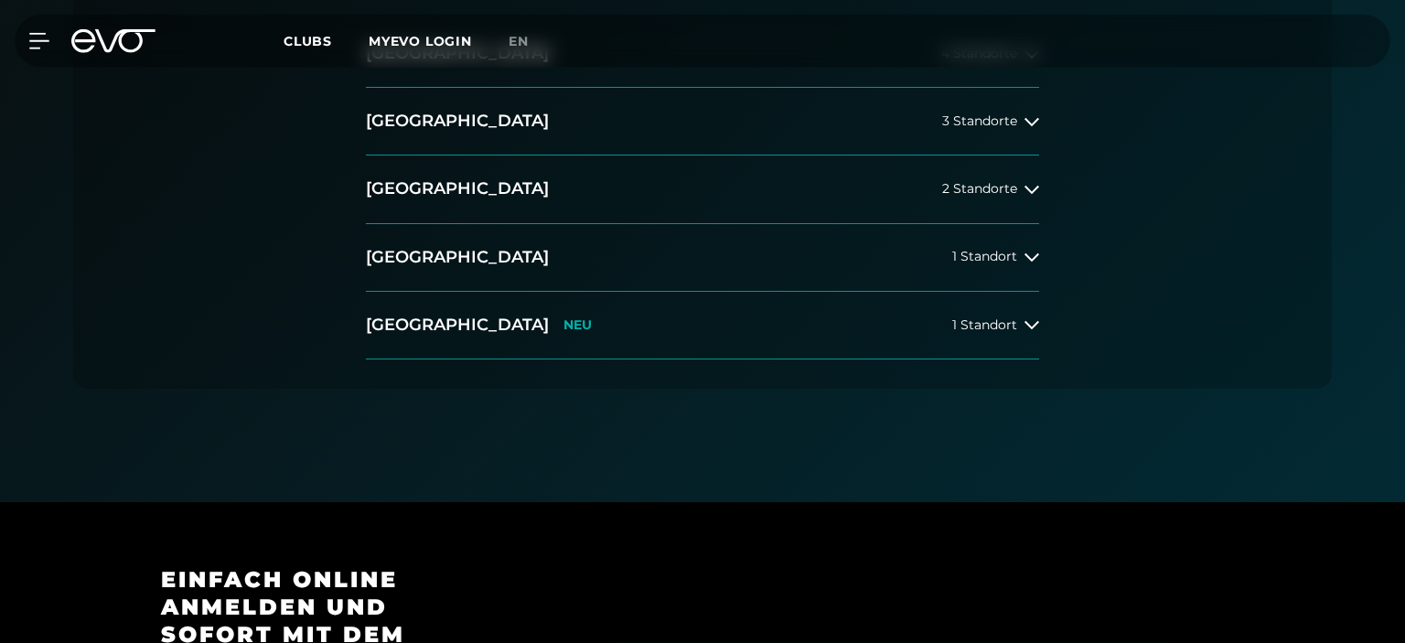
scroll to position [483, 0]
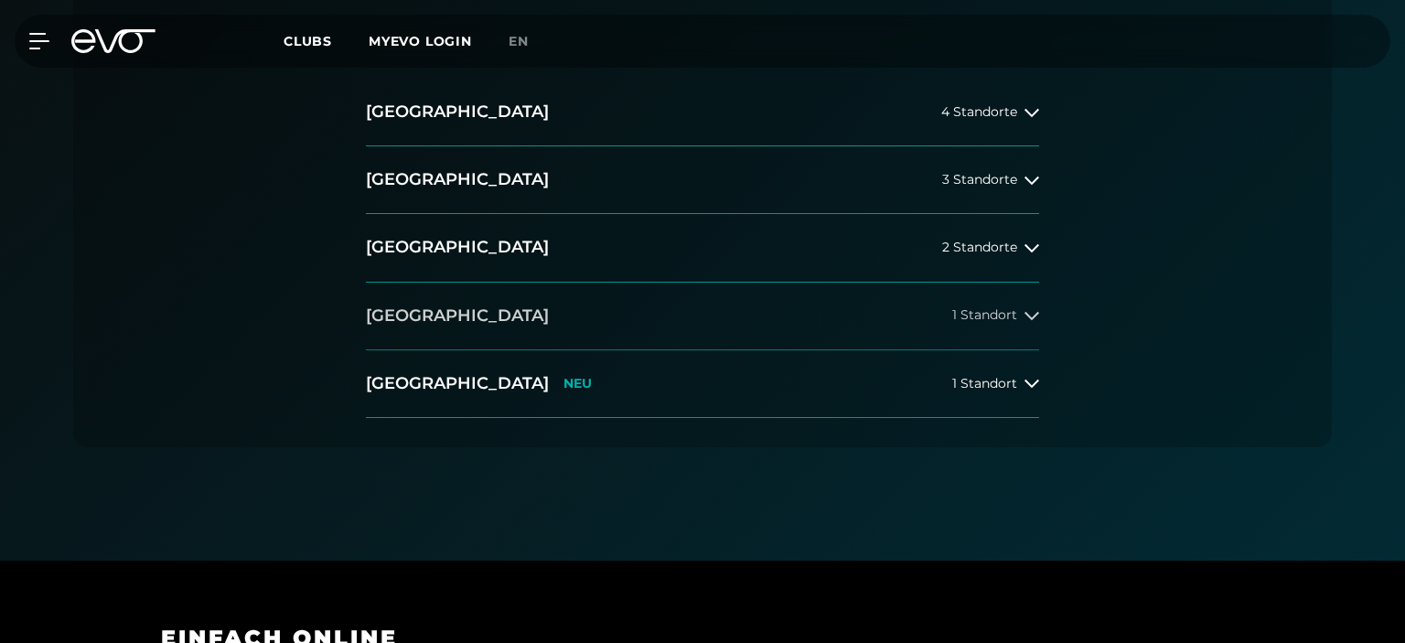
click at [777, 308] on button "[GEOGRAPHIC_DATA] 1 Standort" at bounding box center [702, 317] width 673 height 68
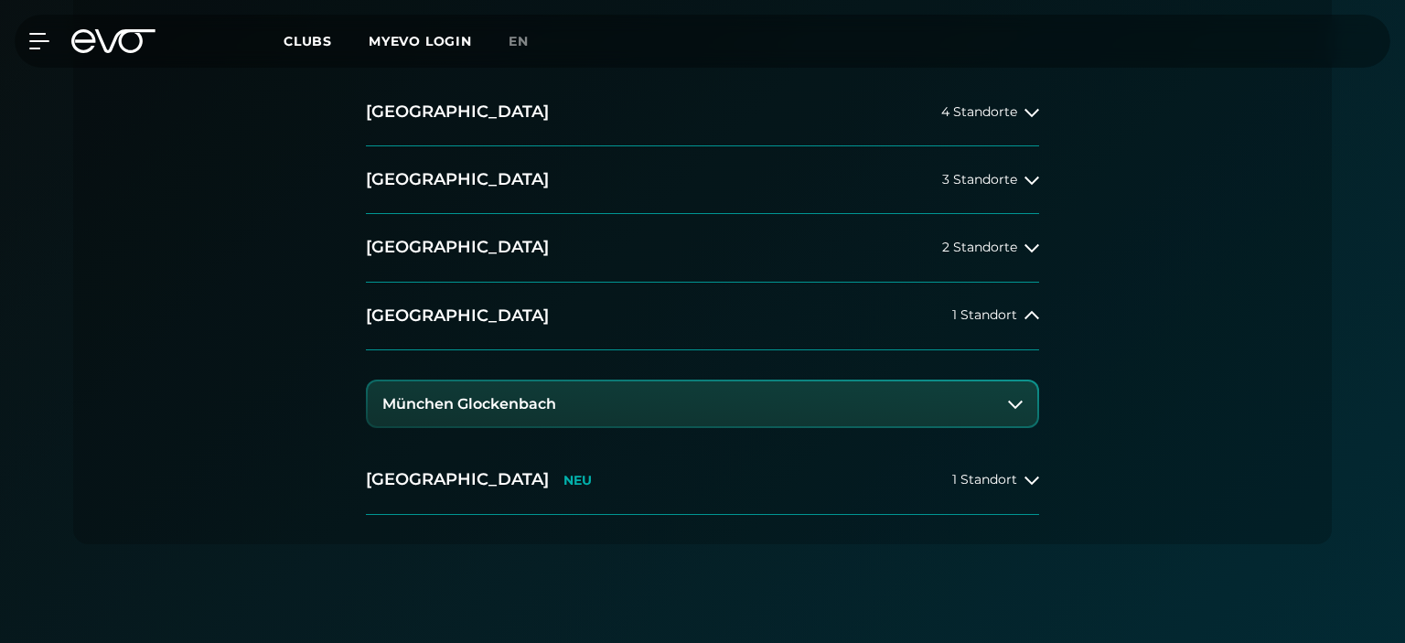
click at [771, 391] on button "München Glockenbach" at bounding box center [702, 404] width 669 height 46
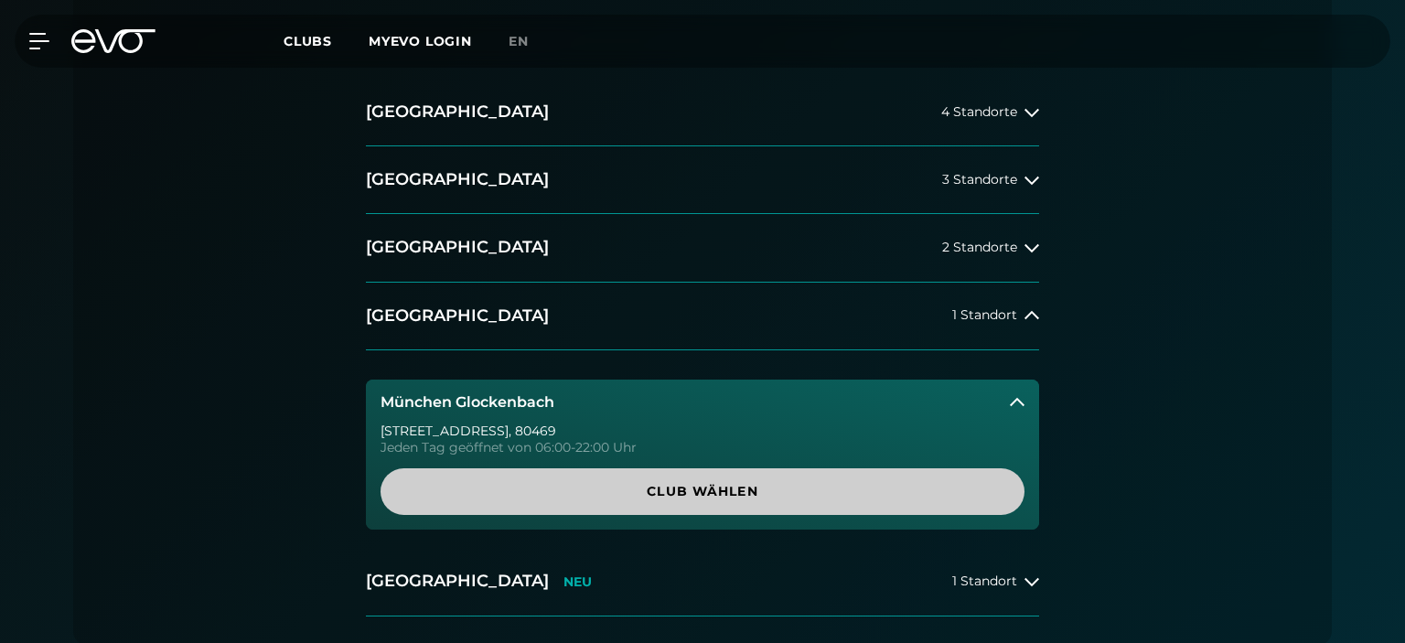
click at [756, 477] on span "Club wählen" at bounding box center [702, 491] width 644 height 47
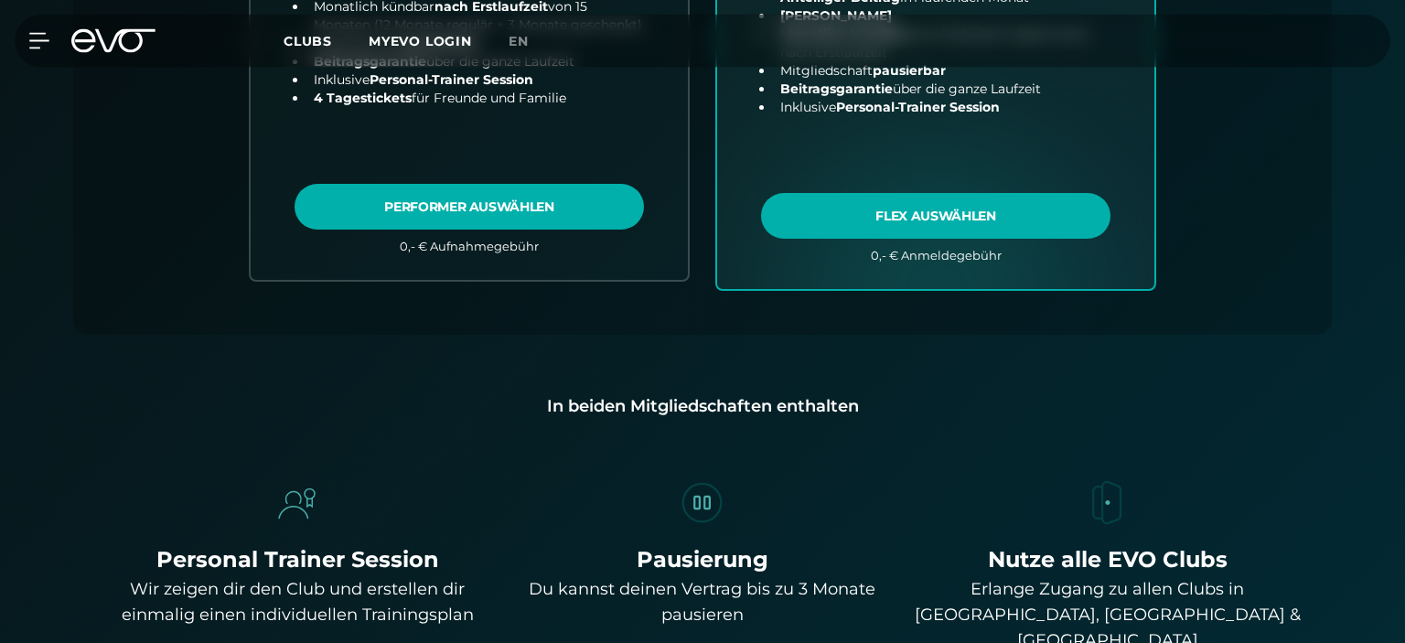
scroll to position [500, 0]
